Goal: Complete application form

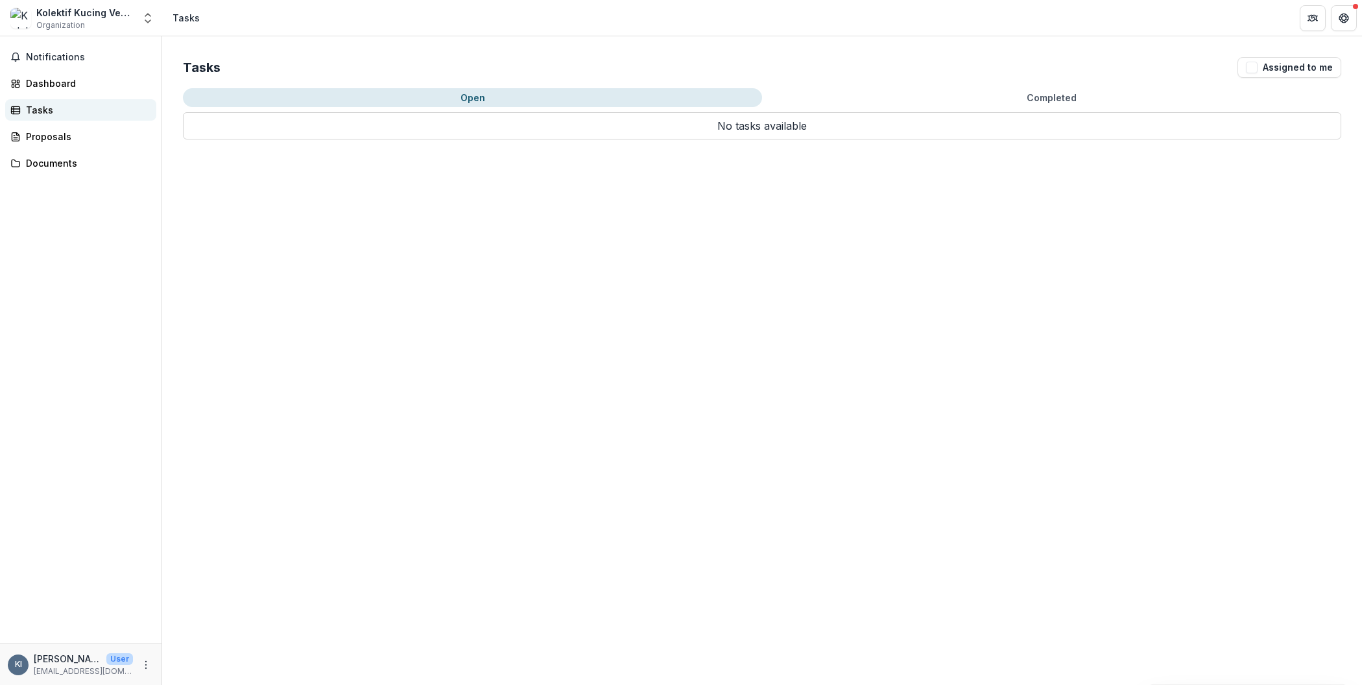
click at [61, 112] on div "Tasks" at bounding box center [86, 110] width 120 height 14
click at [43, 108] on div "Tasks" at bounding box center [86, 110] width 120 height 14
click at [55, 137] on div "Proposals" at bounding box center [86, 137] width 120 height 14
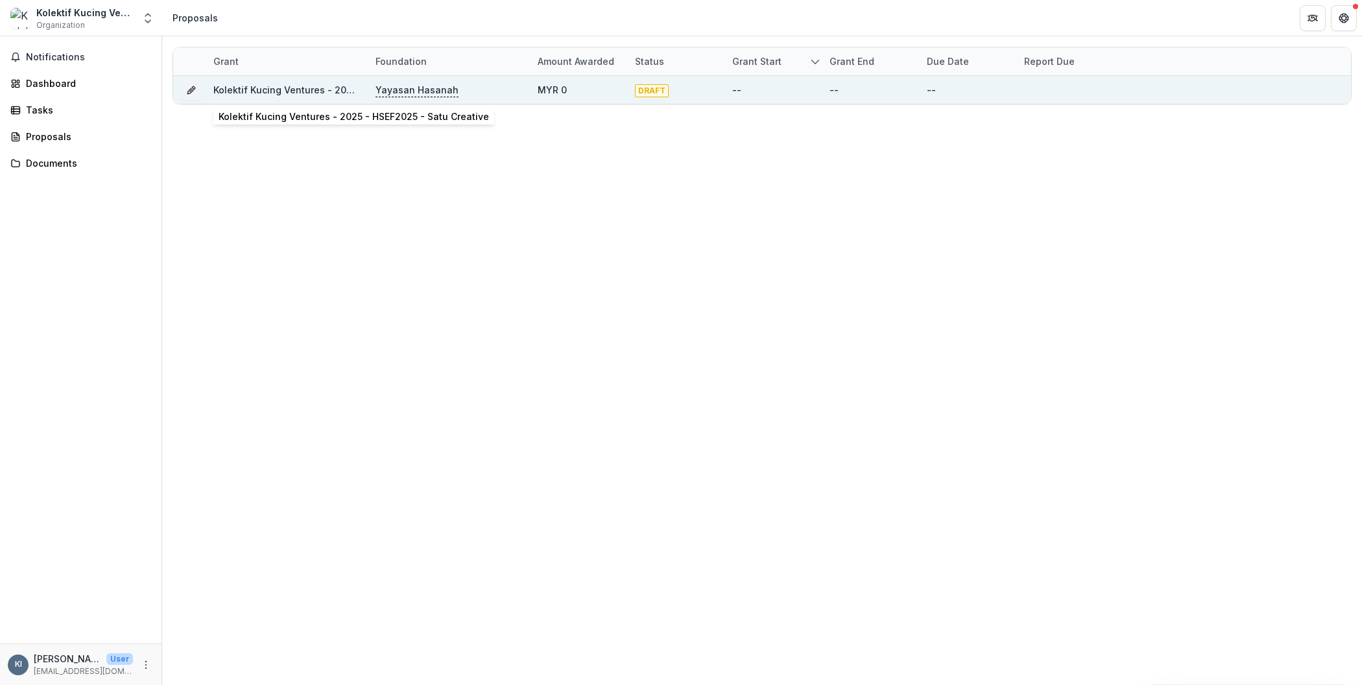
click at [262, 90] on link "Kolektif Kucing Ventures - 2025 - HSEF2025 - Satu Creative" at bounding box center [348, 89] width 271 height 11
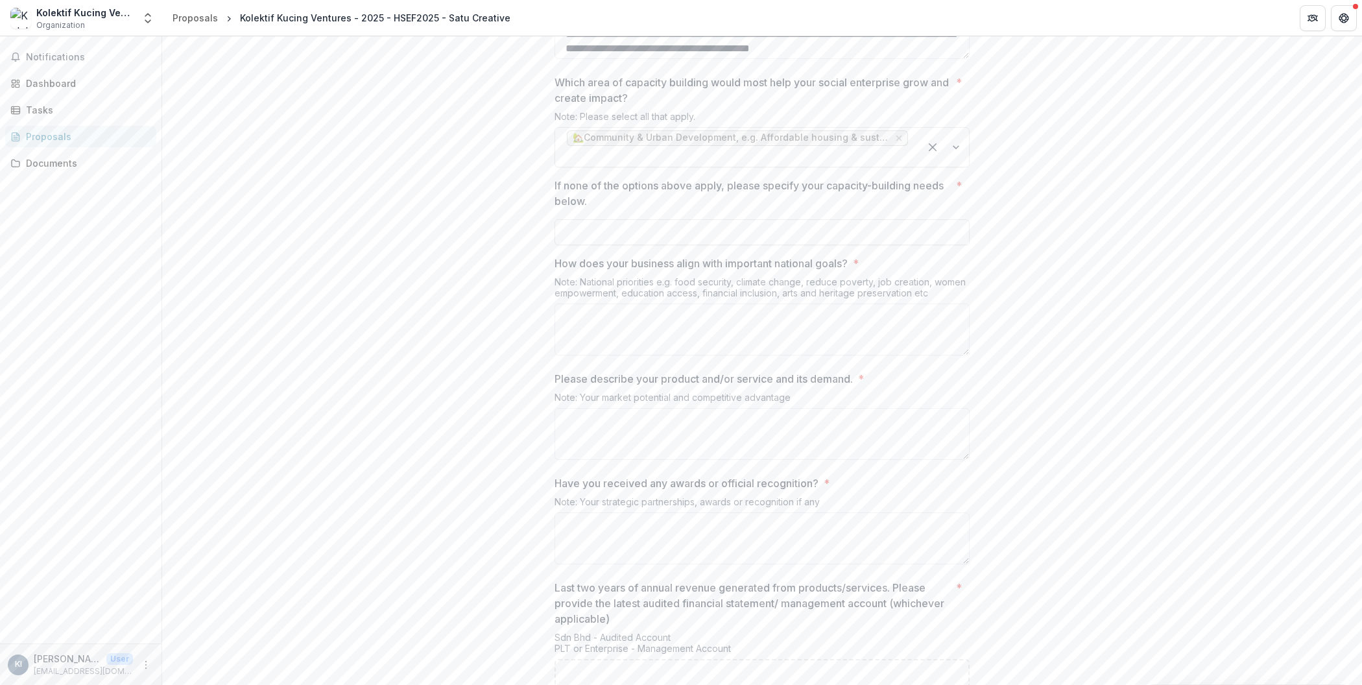
scroll to position [2334, 0]
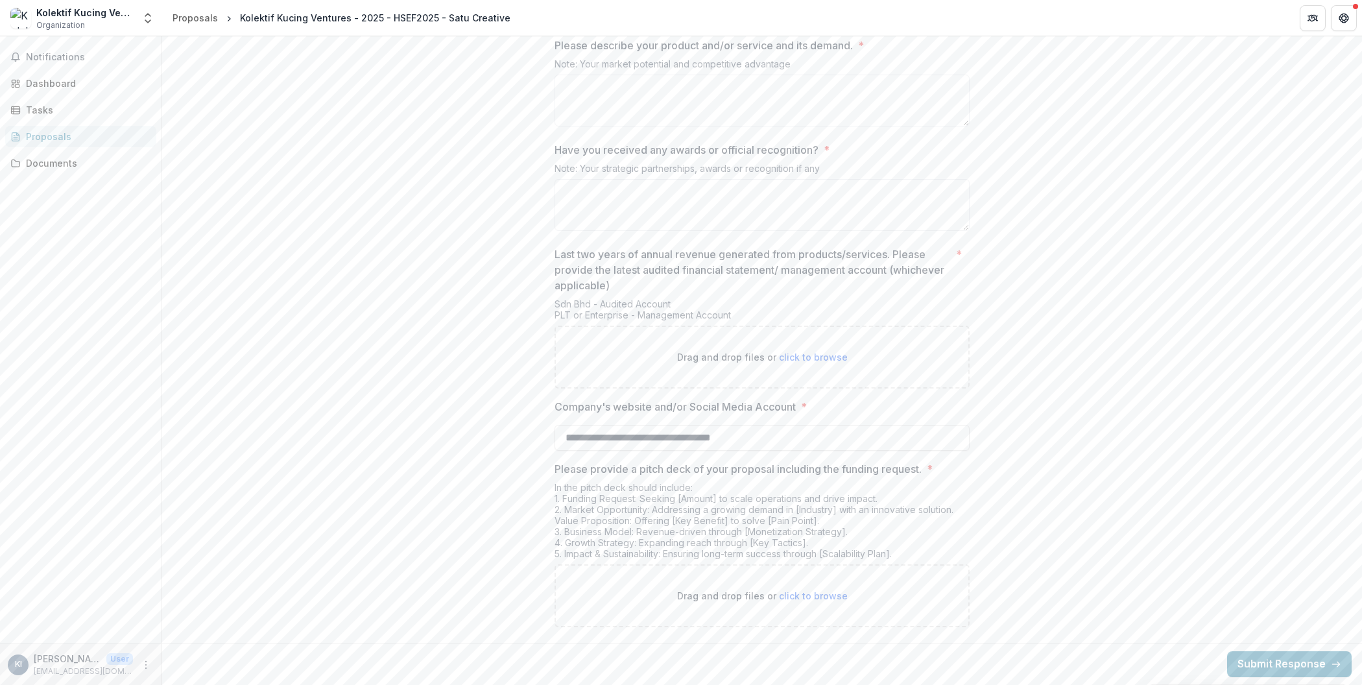
click at [801, 364] on p "Drag and drop files or click to browse" at bounding box center [762, 357] width 171 height 14
type input "**********"
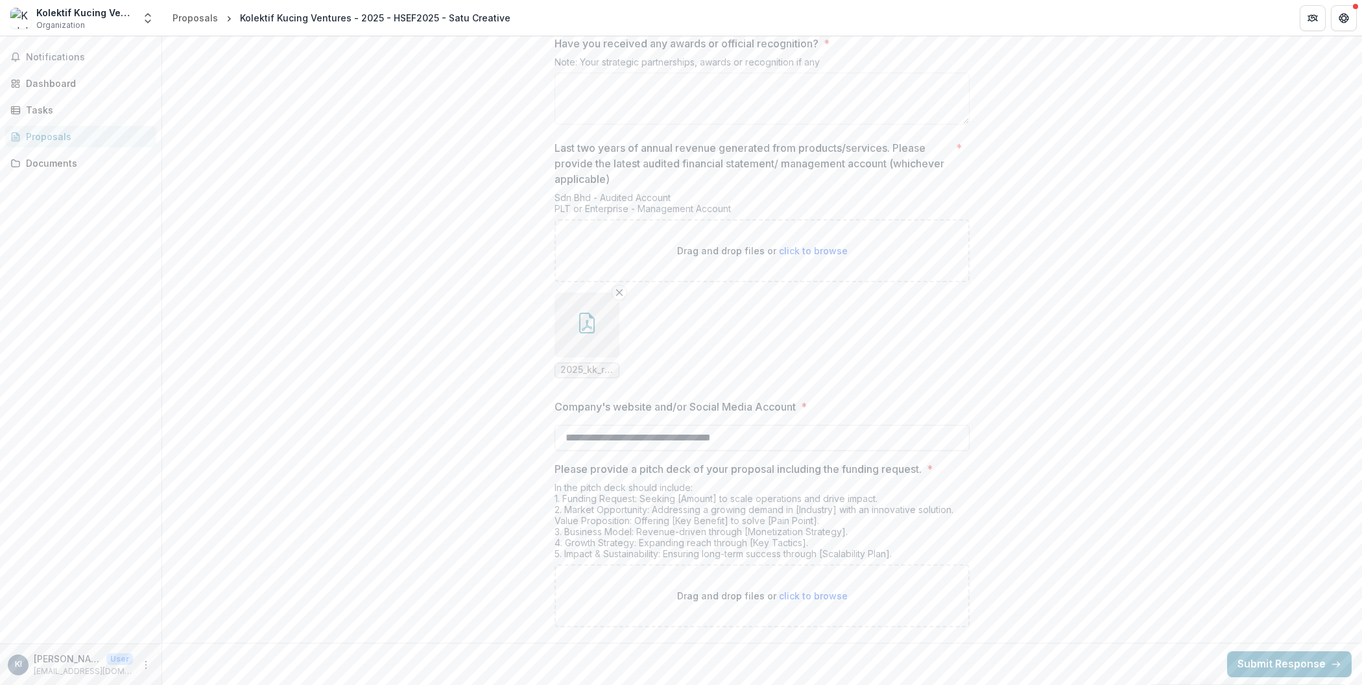
scroll to position [2440, 0]
click at [793, 598] on span "click to browse" at bounding box center [813, 595] width 69 height 11
type input "**********"
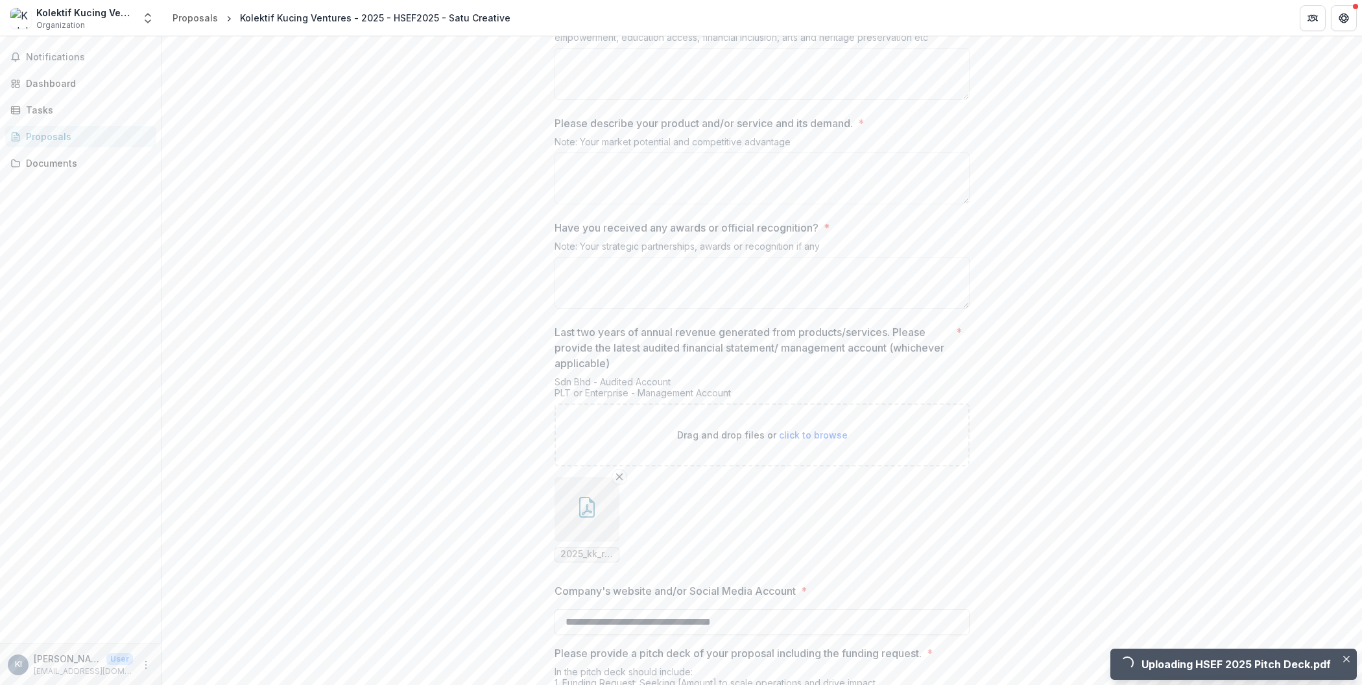
scroll to position [2187, 0]
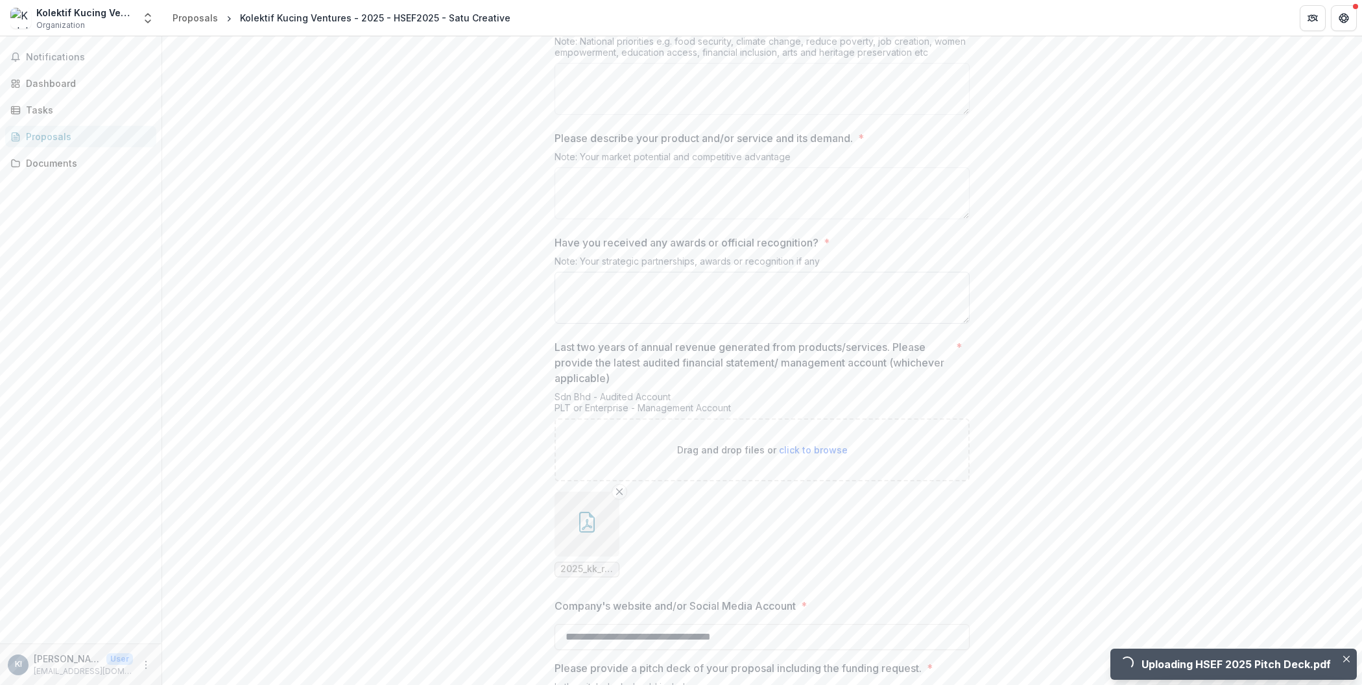
click at [777, 324] on textarea "Have you received any awards or official recognition? *" at bounding box center [762, 298] width 415 height 52
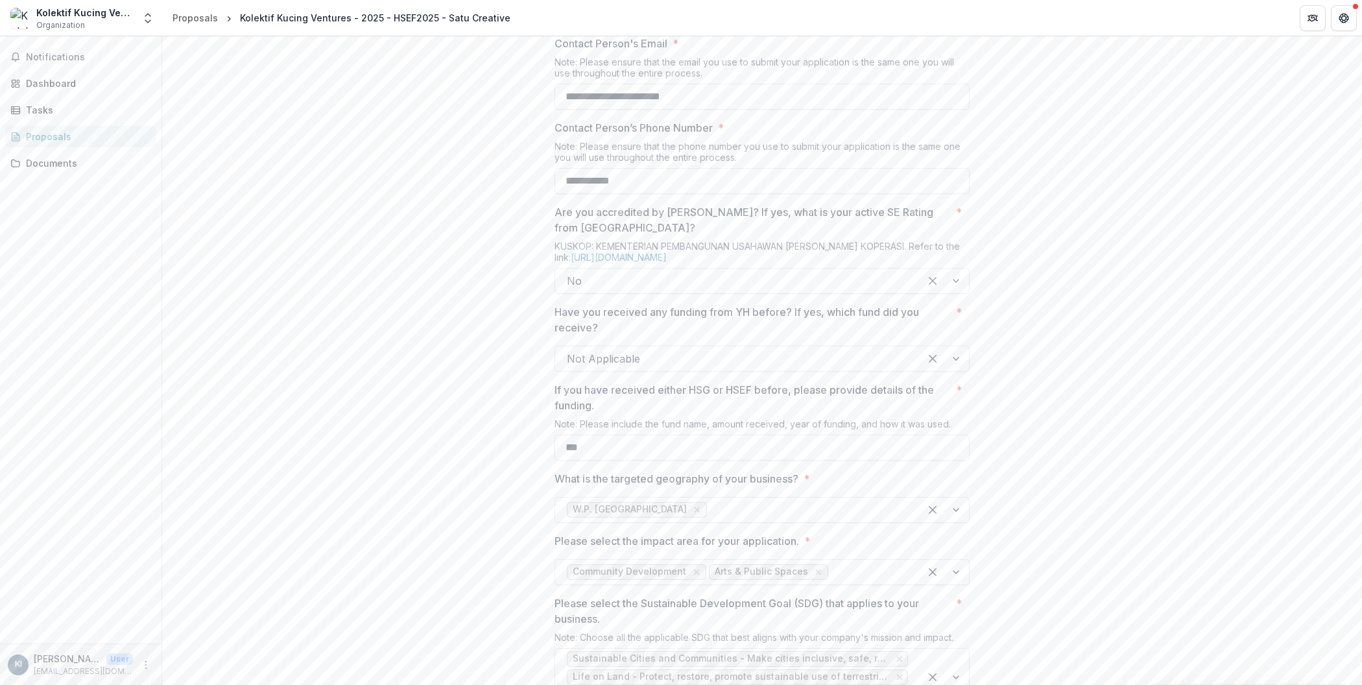
scroll to position [0, 0]
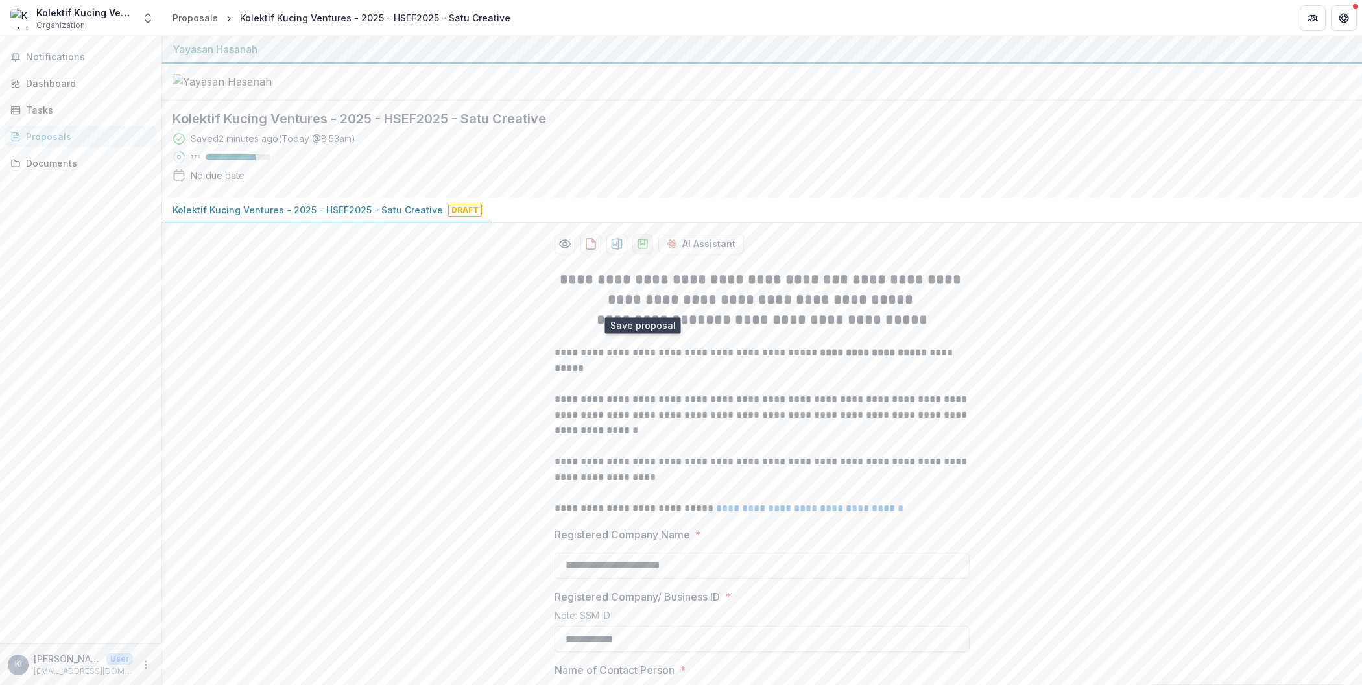
click at [643, 248] on icon "download-proposal" at bounding box center [642, 243] width 9 height 9
click at [642, 250] on icon "download-proposal" at bounding box center [642, 243] width 13 height 13
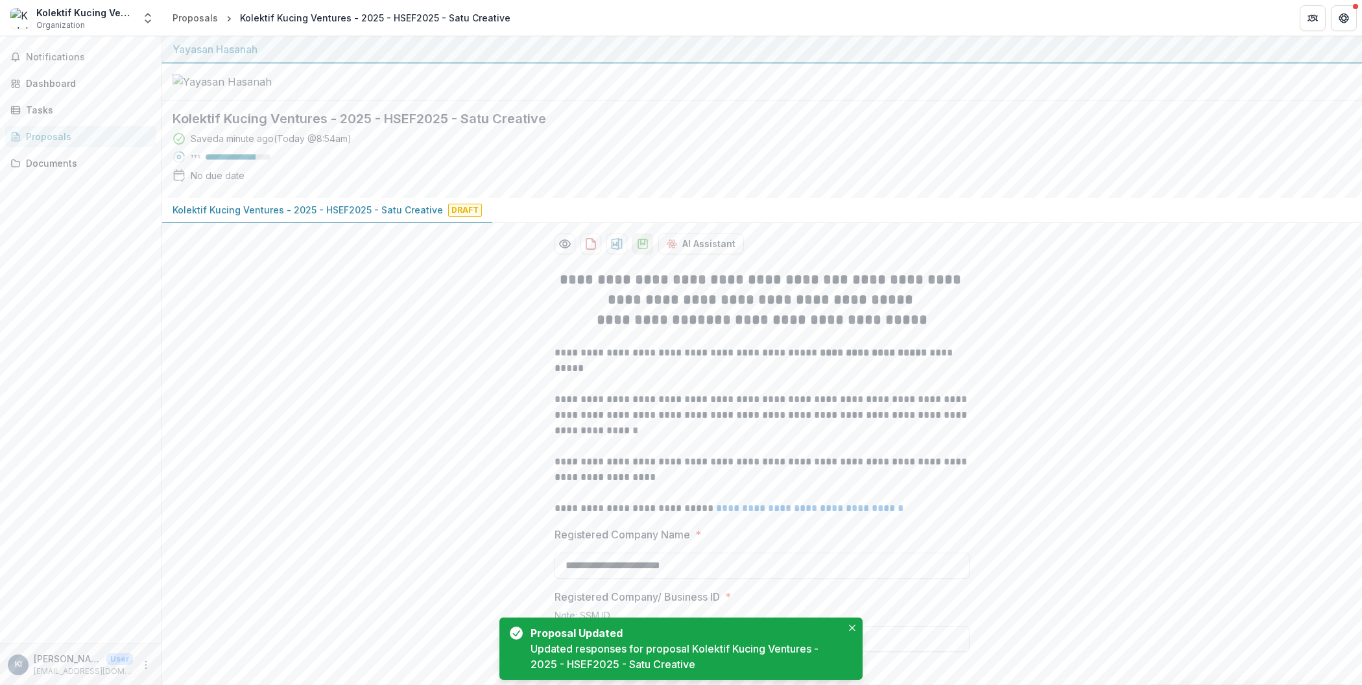
click at [642, 250] on icon "download-proposal" at bounding box center [642, 243] width 13 height 13
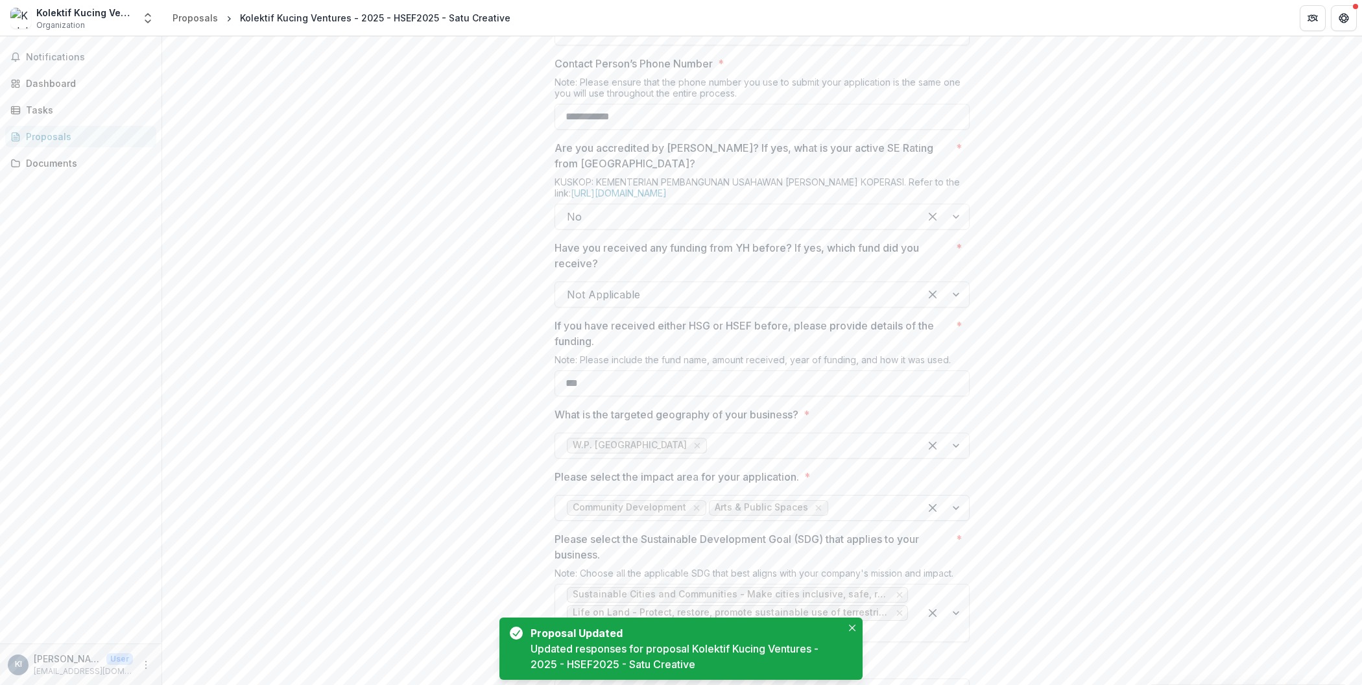
scroll to position [911, 0]
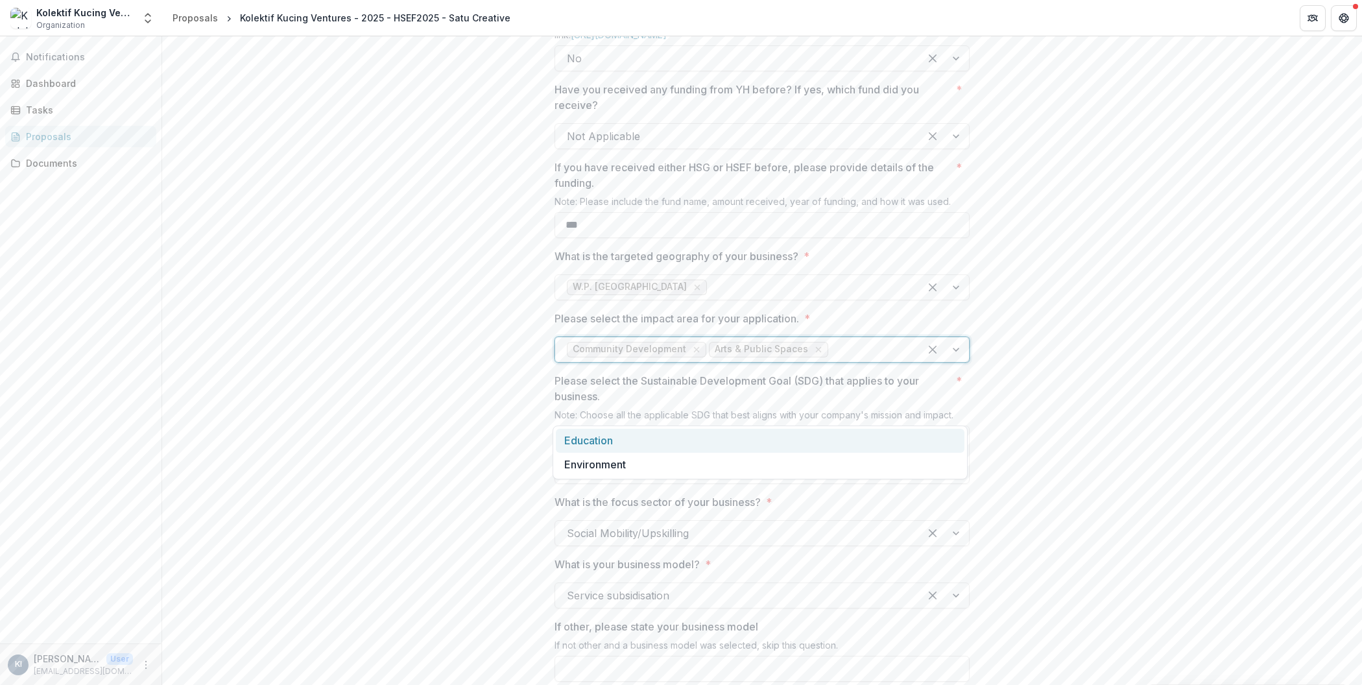
click at [866, 359] on div at bounding box center [869, 350] width 77 height 18
click at [961, 362] on div at bounding box center [944, 349] width 49 height 25
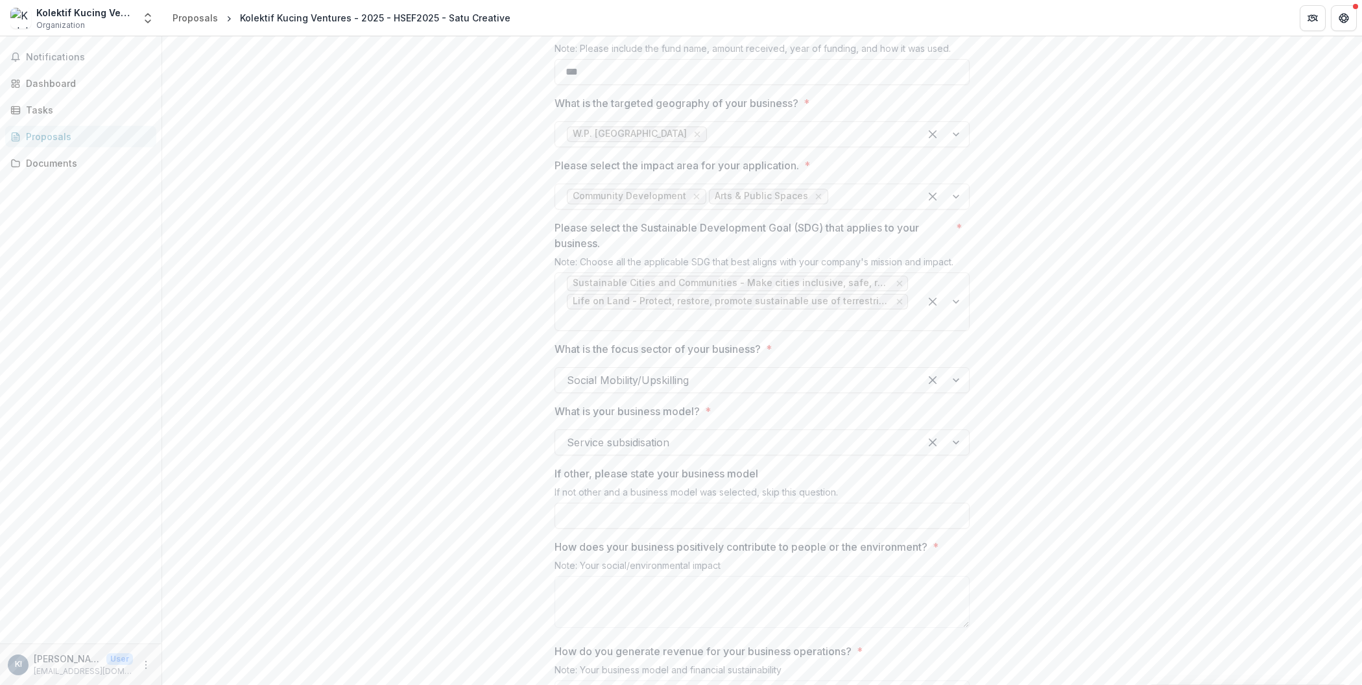
scroll to position [1083, 0]
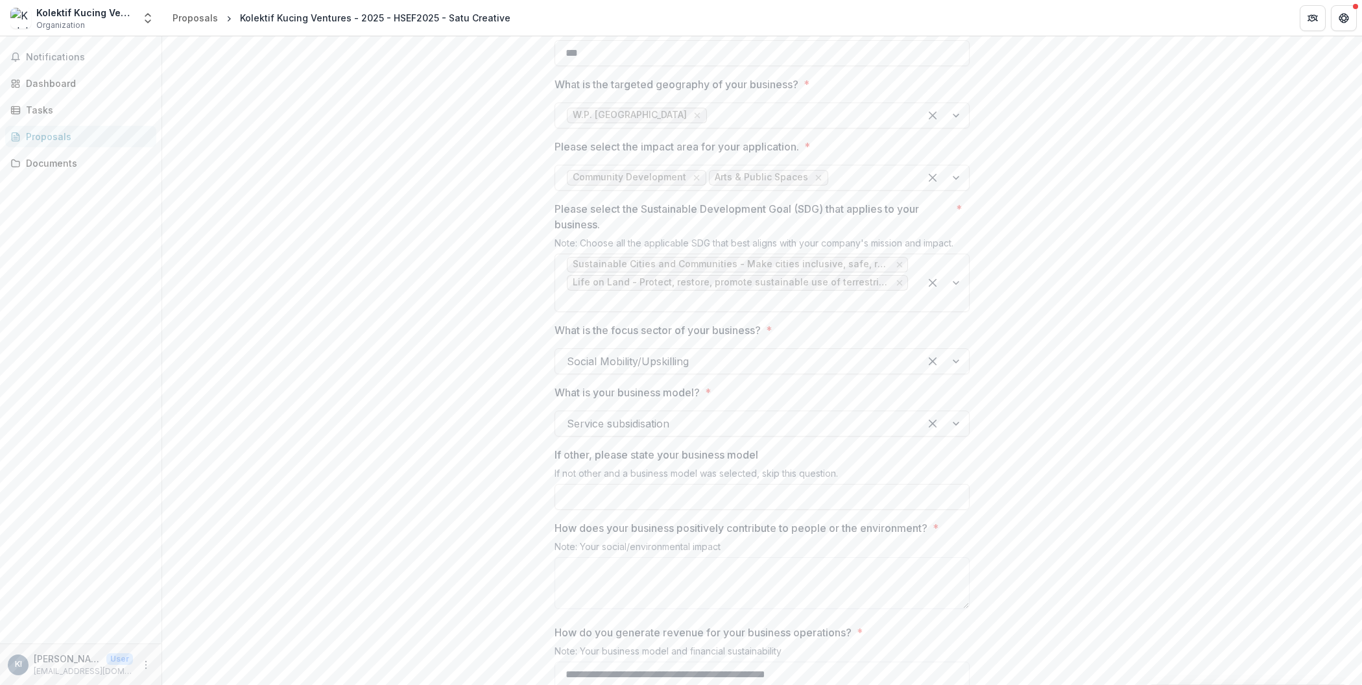
click at [753, 348] on div at bounding box center [762, 345] width 415 height 5
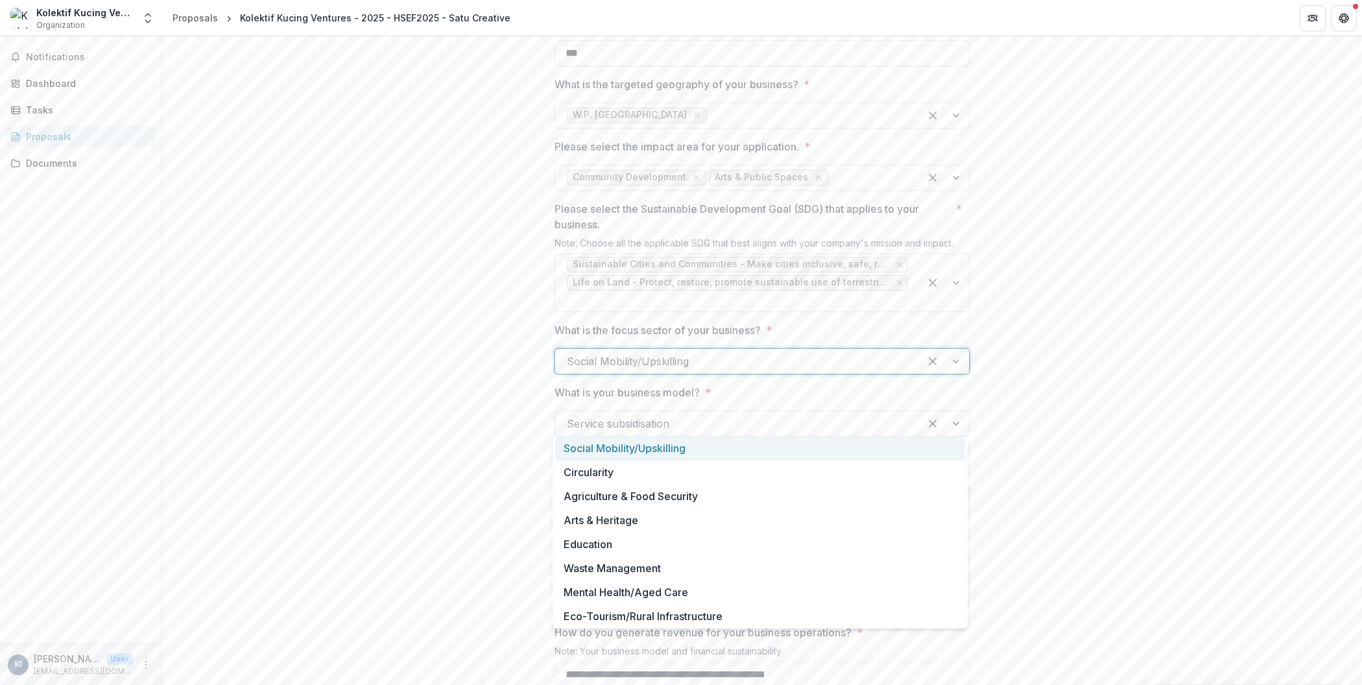
click at [752, 370] on div at bounding box center [737, 361] width 341 height 18
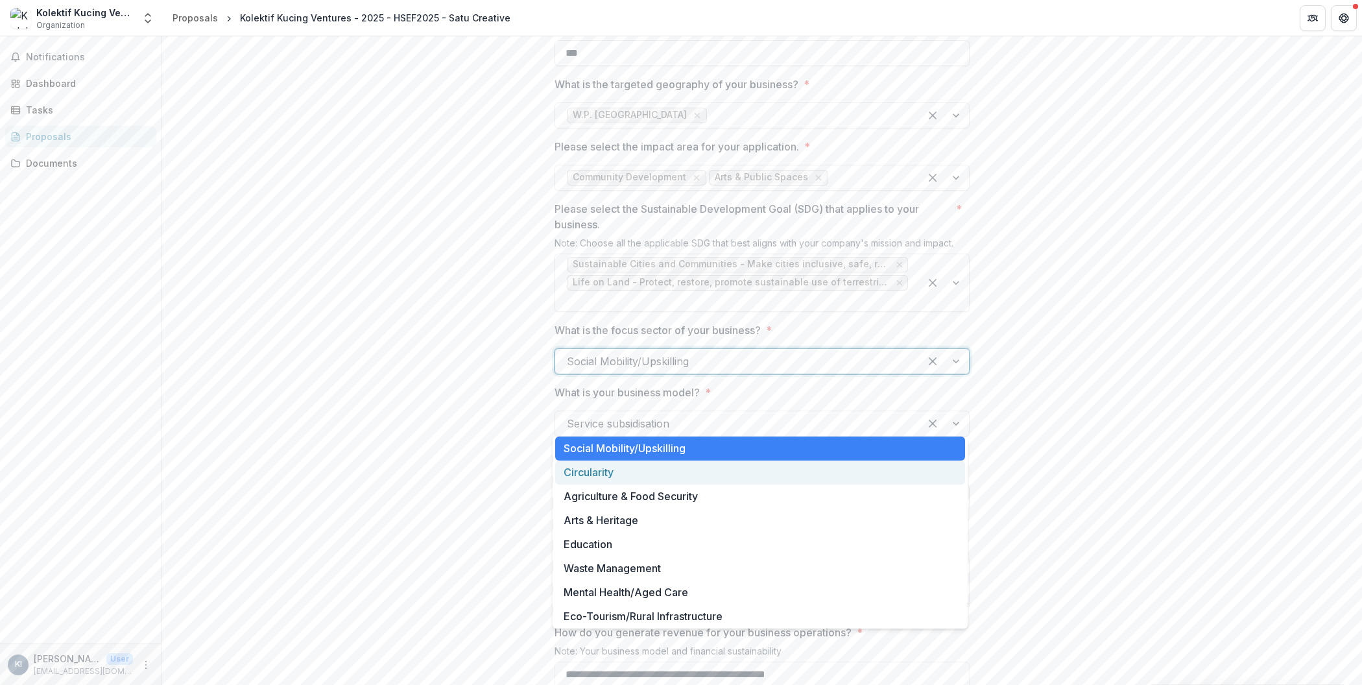
click at [497, 471] on div "**********" at bounding box center [762, 618] width 1200 height 2885
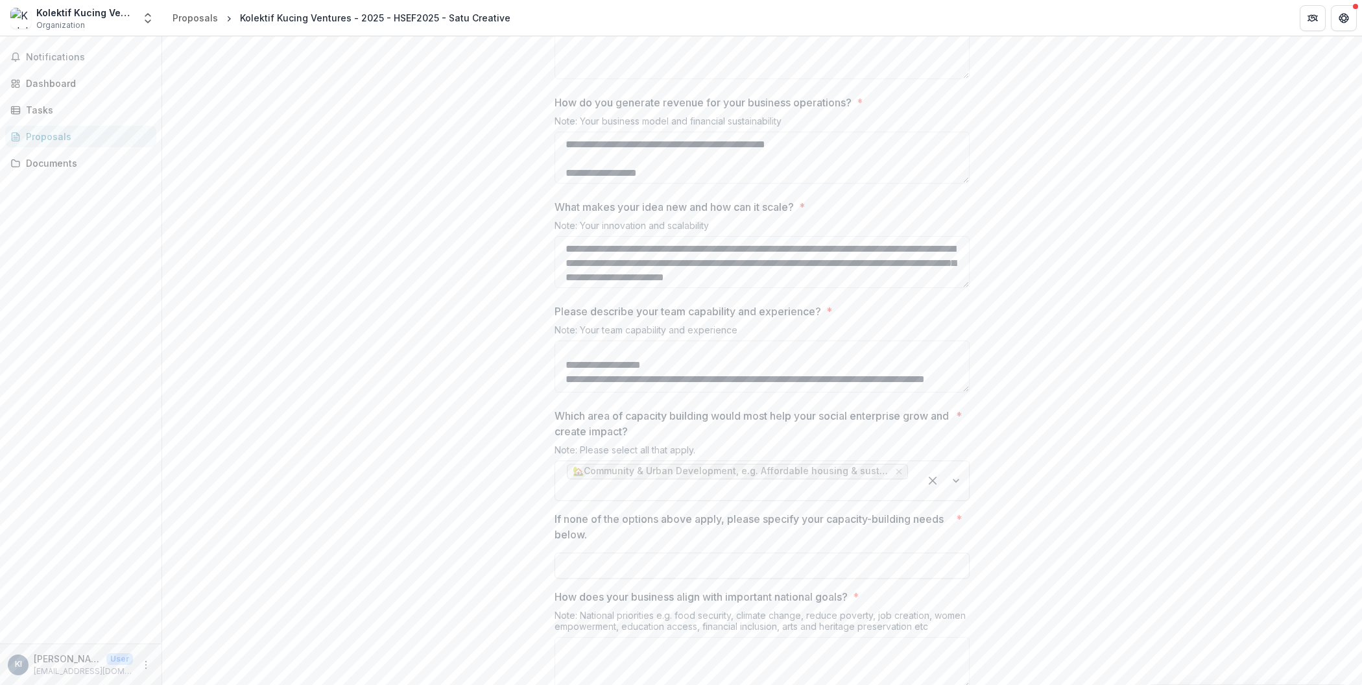
scroll to position [1669, 0]
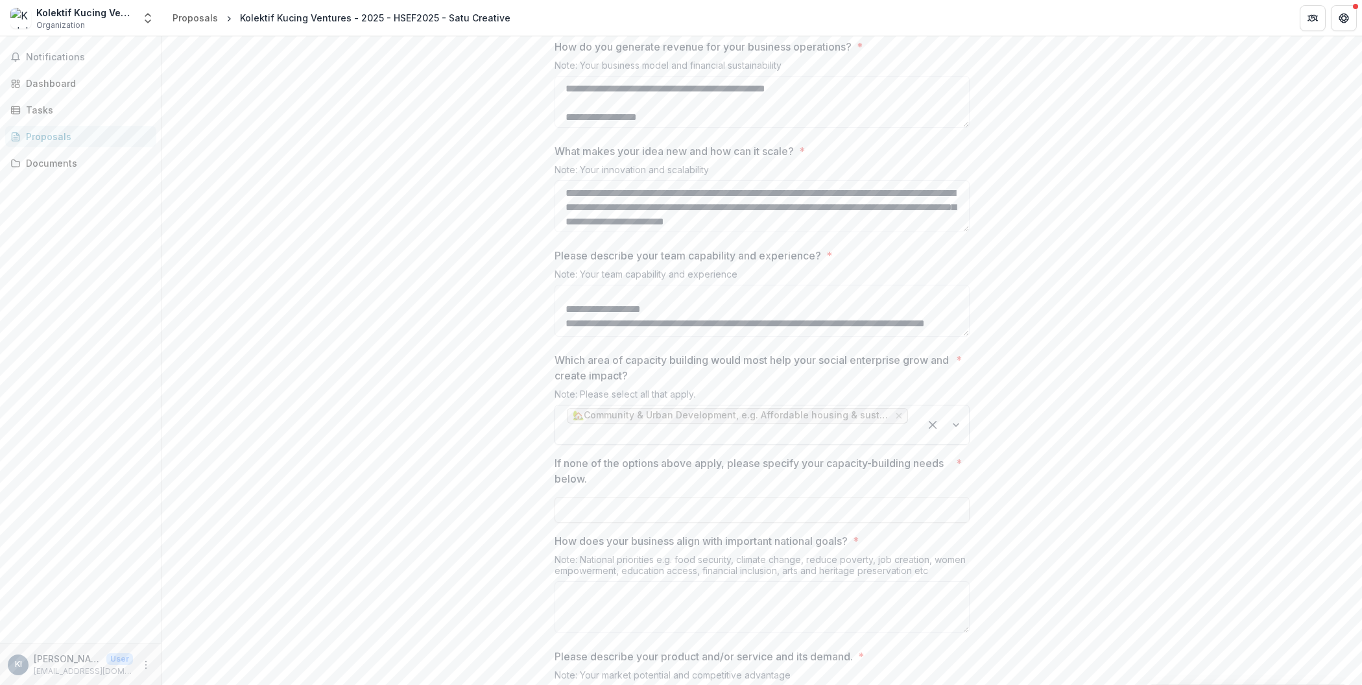
click at [591, 443] on div at bounding box center [737, 434] width 341 height 18
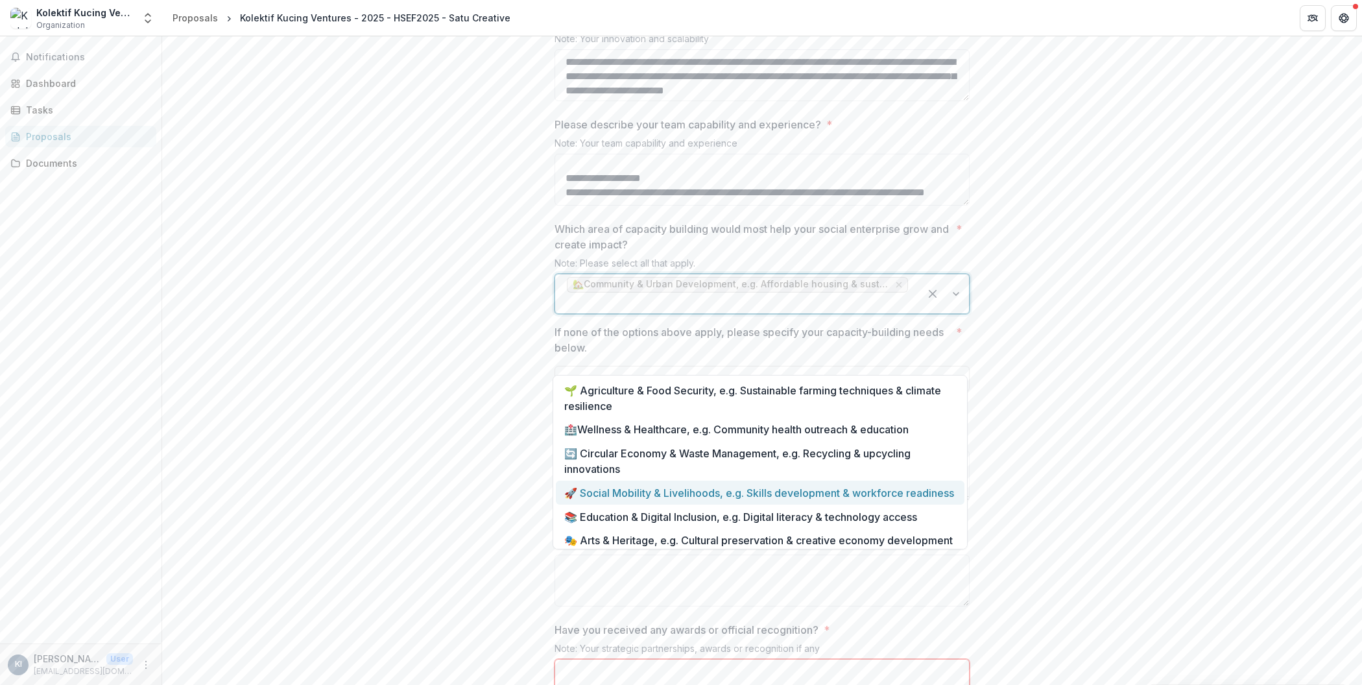
scroll to position [60, 0]
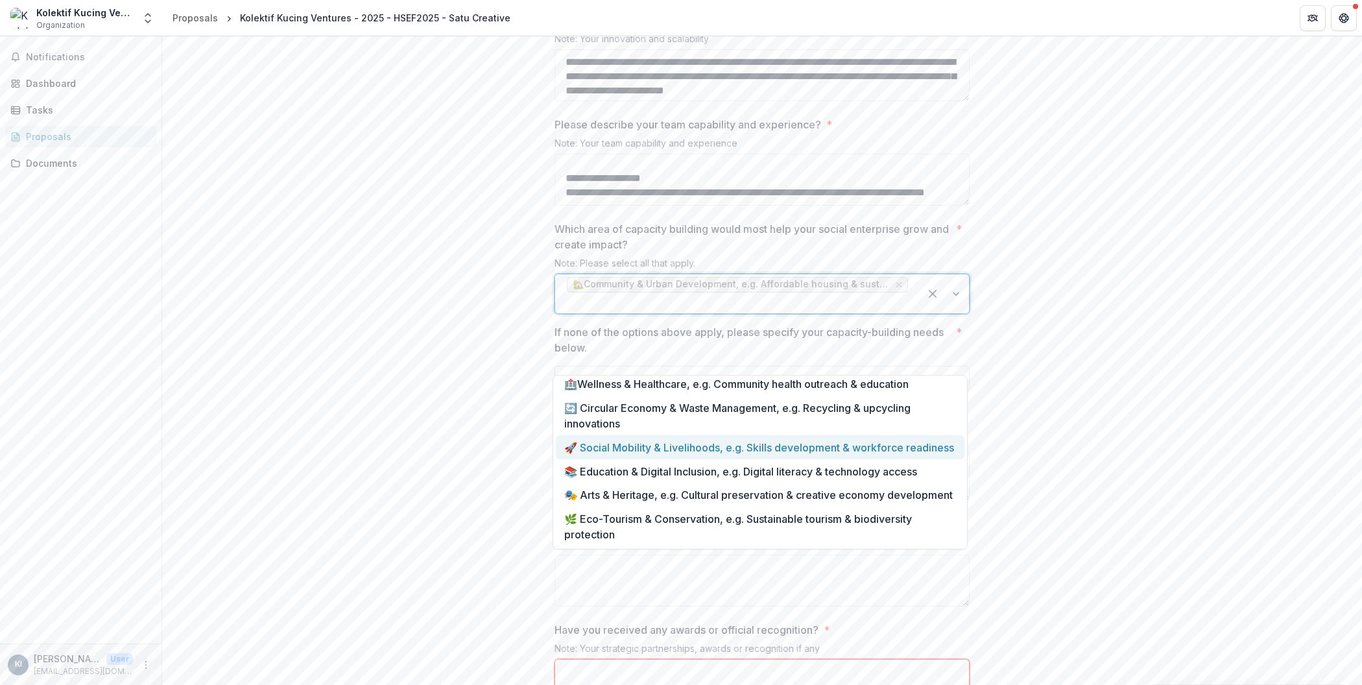
click at [865, 437] on div "🚀 Social Mobility & Livelihoods, e.g. Skills development & workforce readiness" at bounding box center [760, 447] width 409 height 24
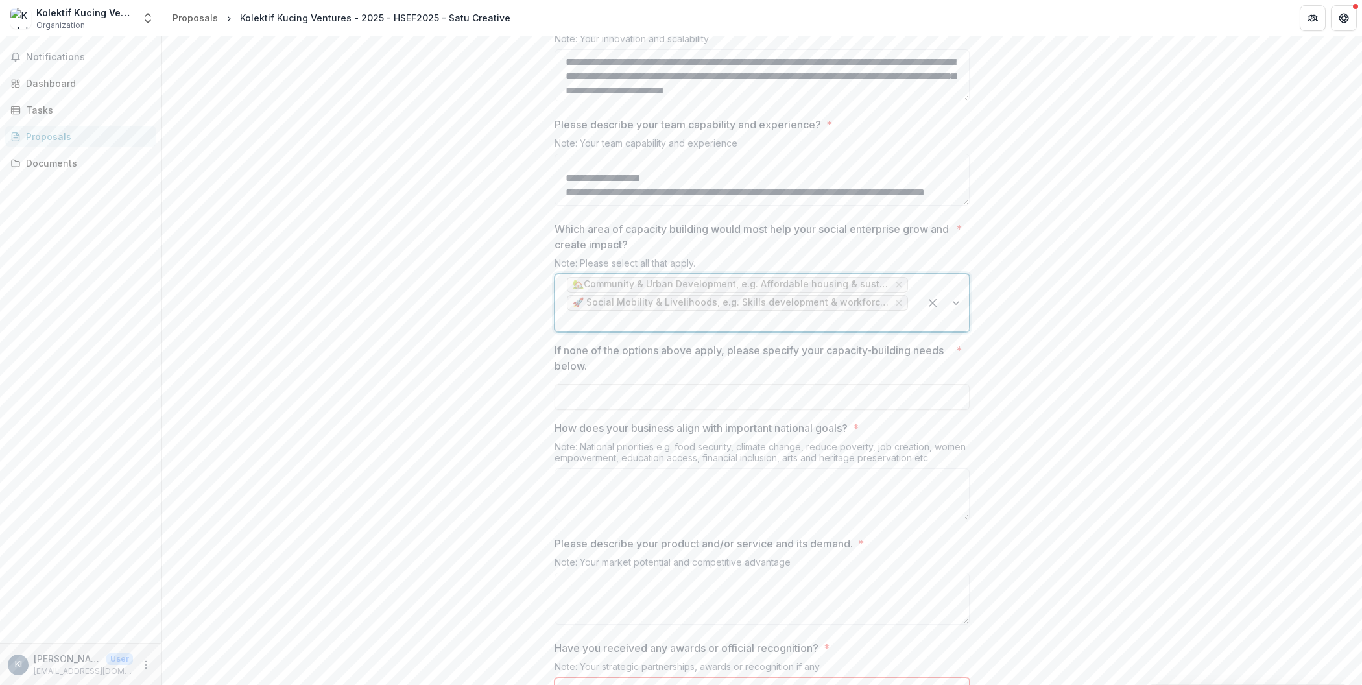
click at [873, 330] on div at bounding box center [737, 321] width 341 height 18
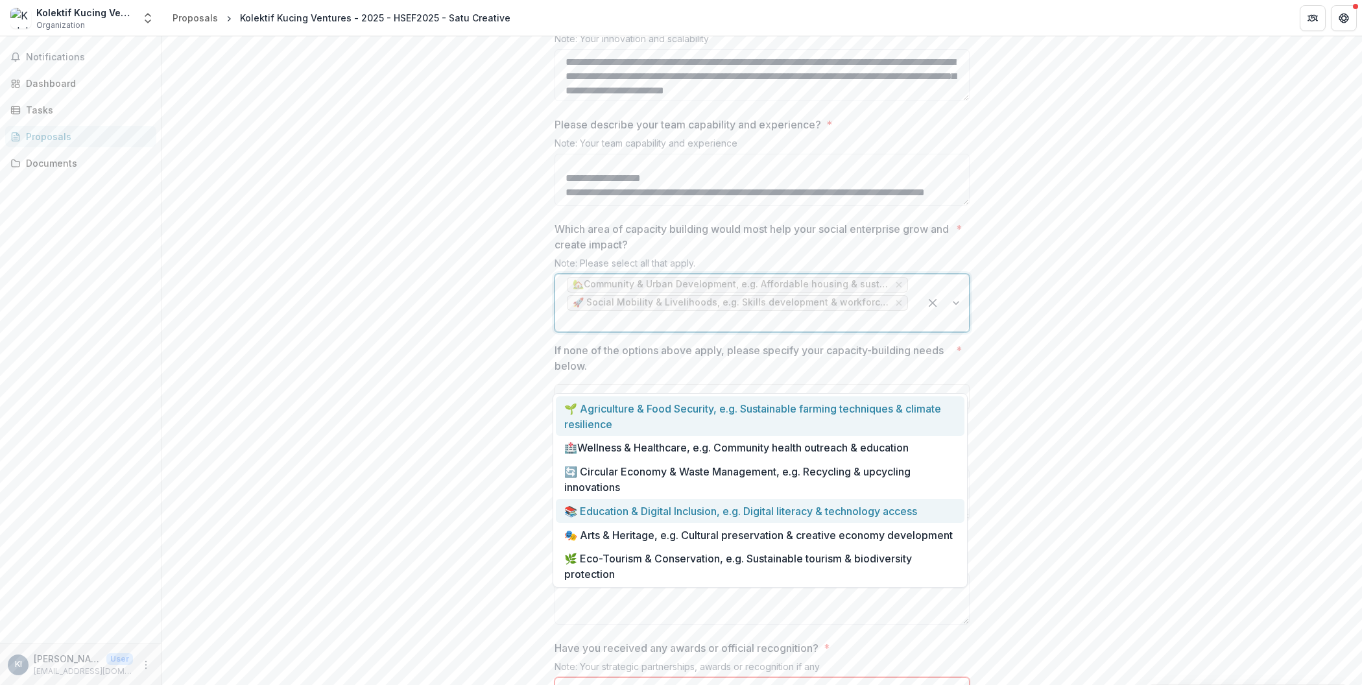
scroll to position [1, 0]
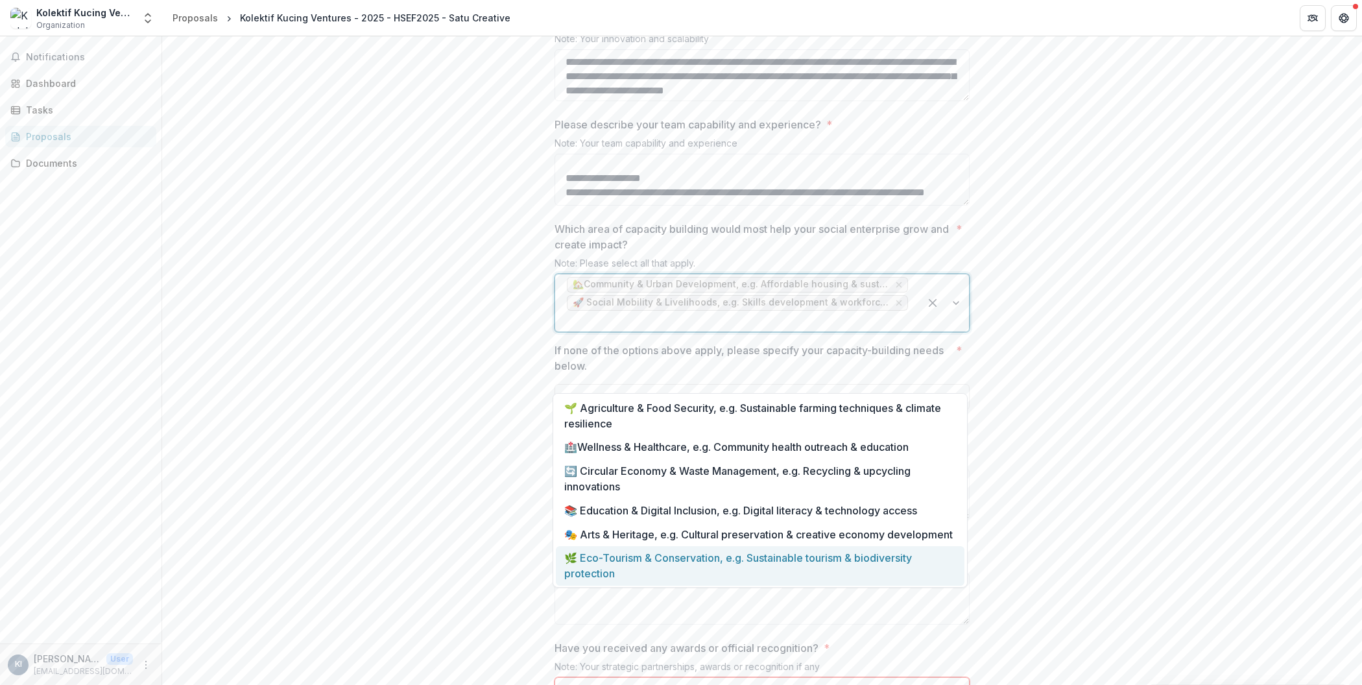
click at [853, 574] on div "🌿 Eco-Tourism & Conservation, e.g. Sustainable tourism & biodiversity protection" at bounding box center [760, 566] width 409 height 40
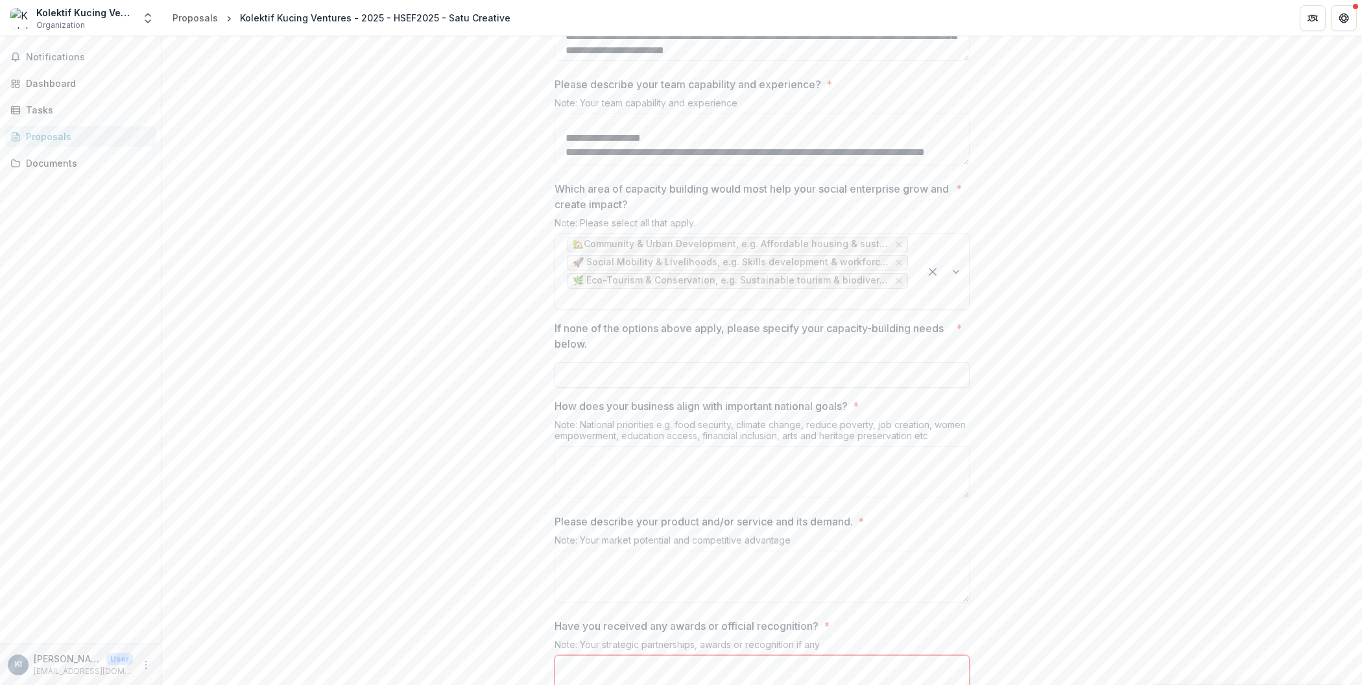
click at [932, 388] on input "If none of the options above apply, please specify your capacity-building needs…" at bounding box center [762, 375] width 415 height 26
type input "***"
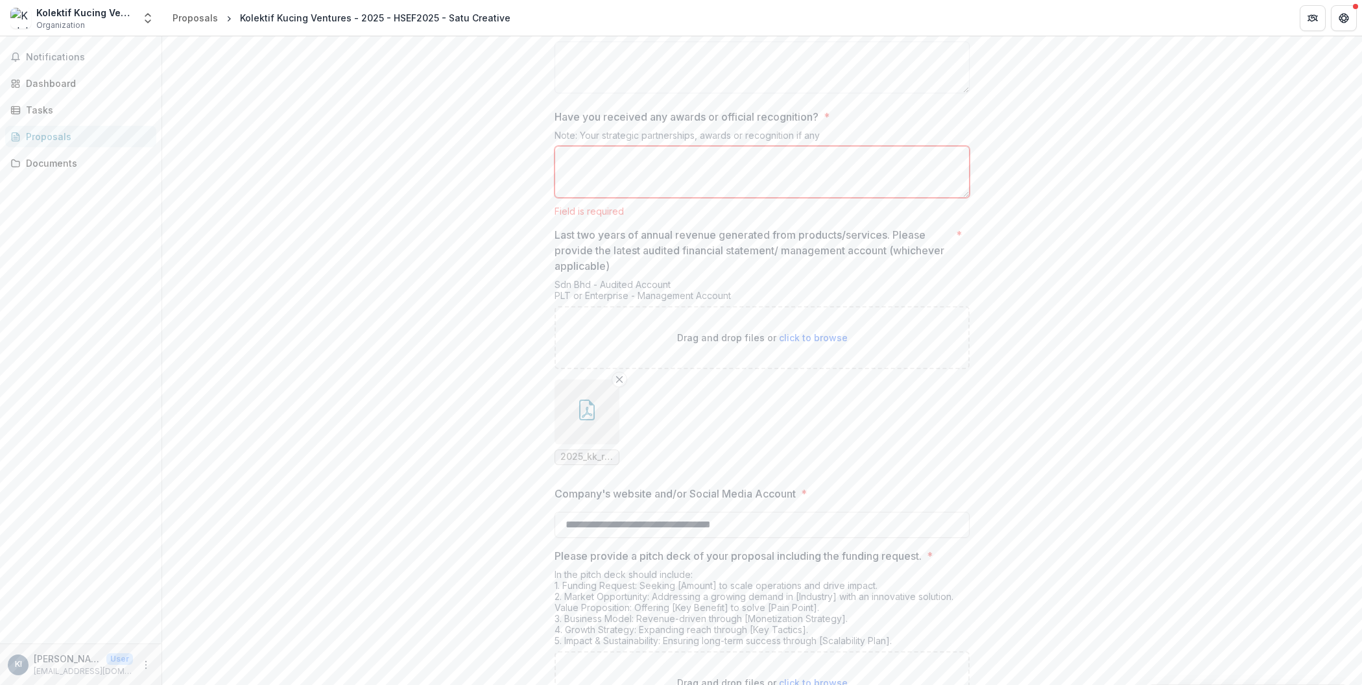
scroll to position [2597, 0]
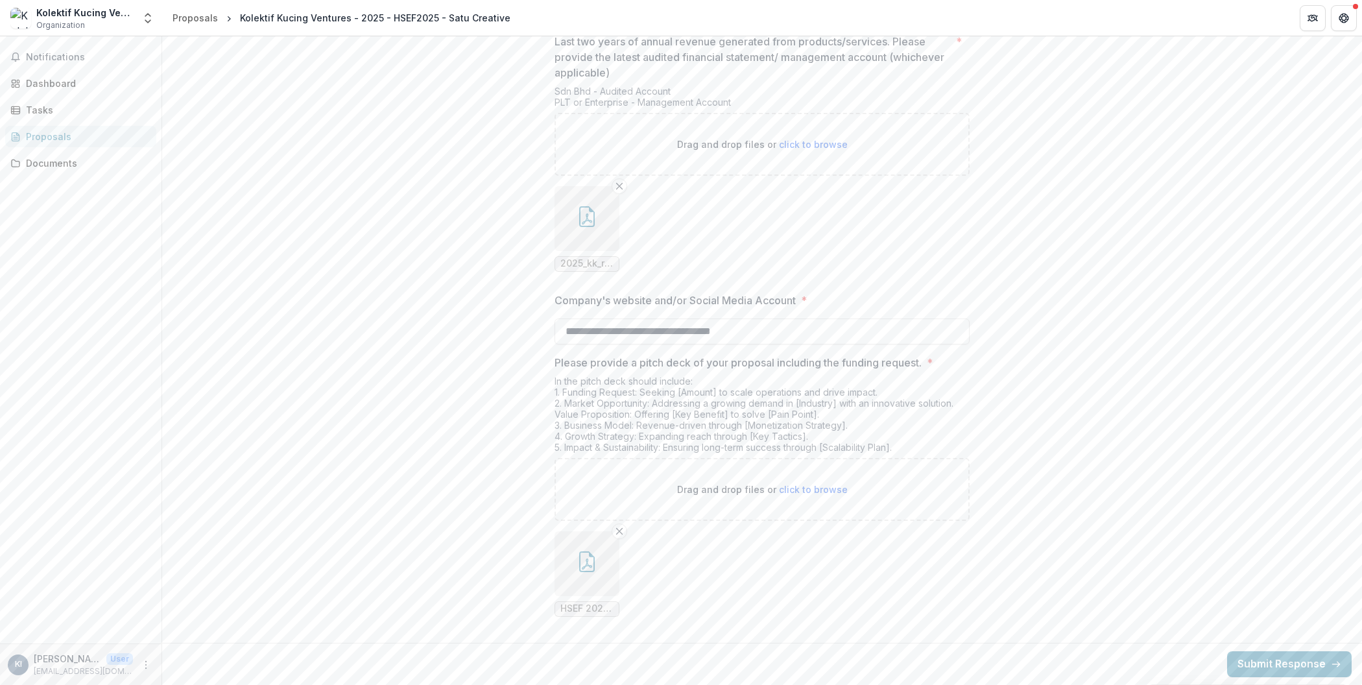
click at [779, 488] on span "click to browse" at bounding box center [813, 489] width 69 height 11
type input "**********"
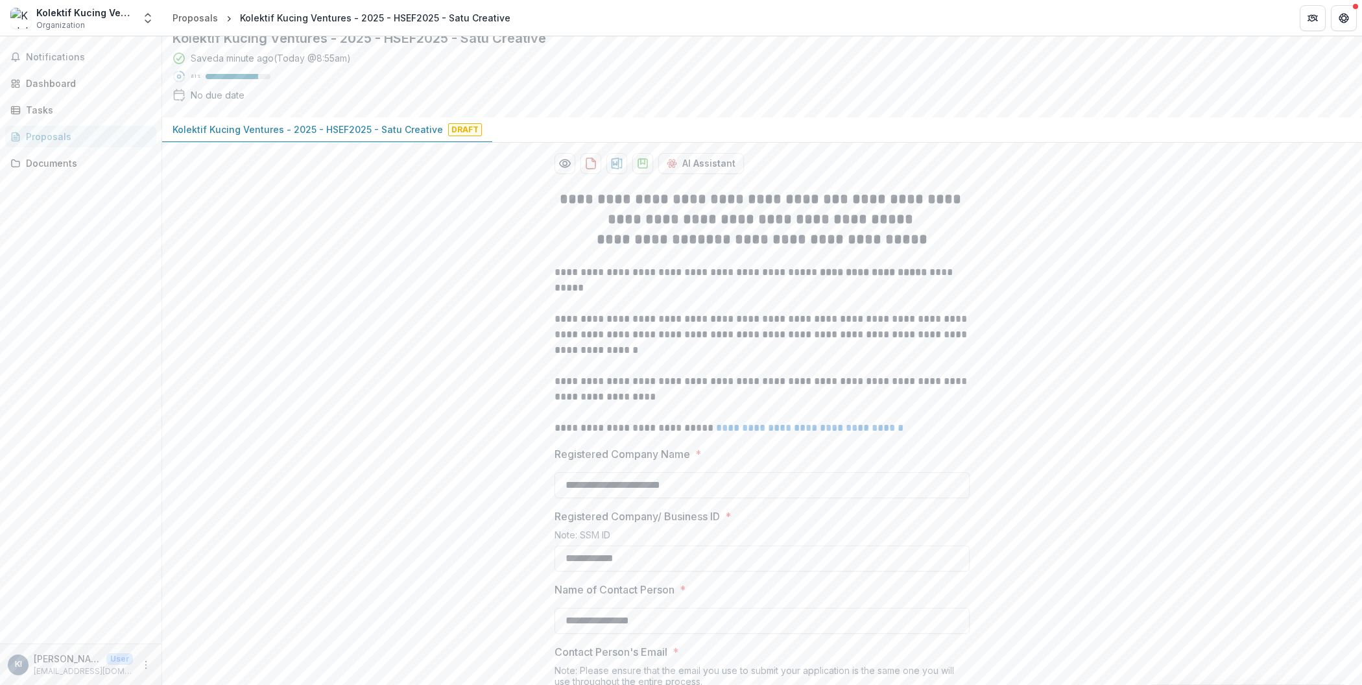
scroll to position [0, 0]
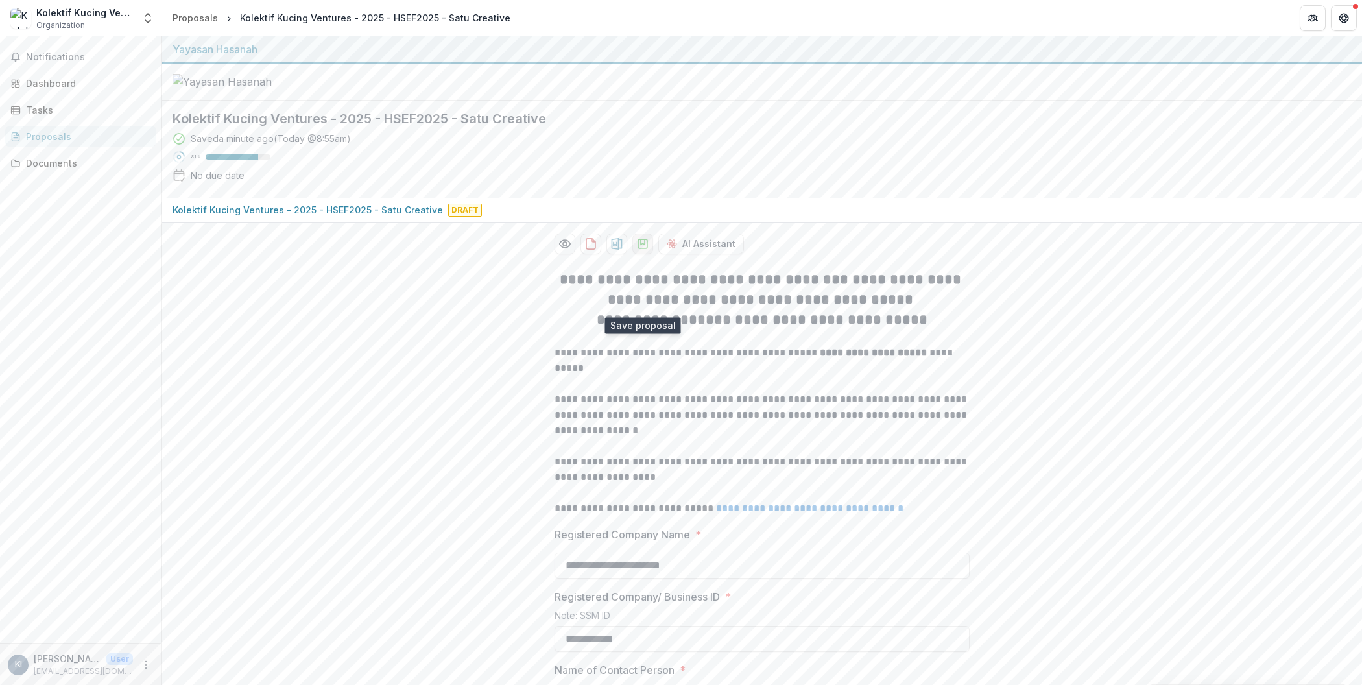
click at [637, 250] on icon "download-proposal" at bounding box center [642, 243] width 13 height 13
